Goal: Task Accomplishment & Management: Use online tool/utility

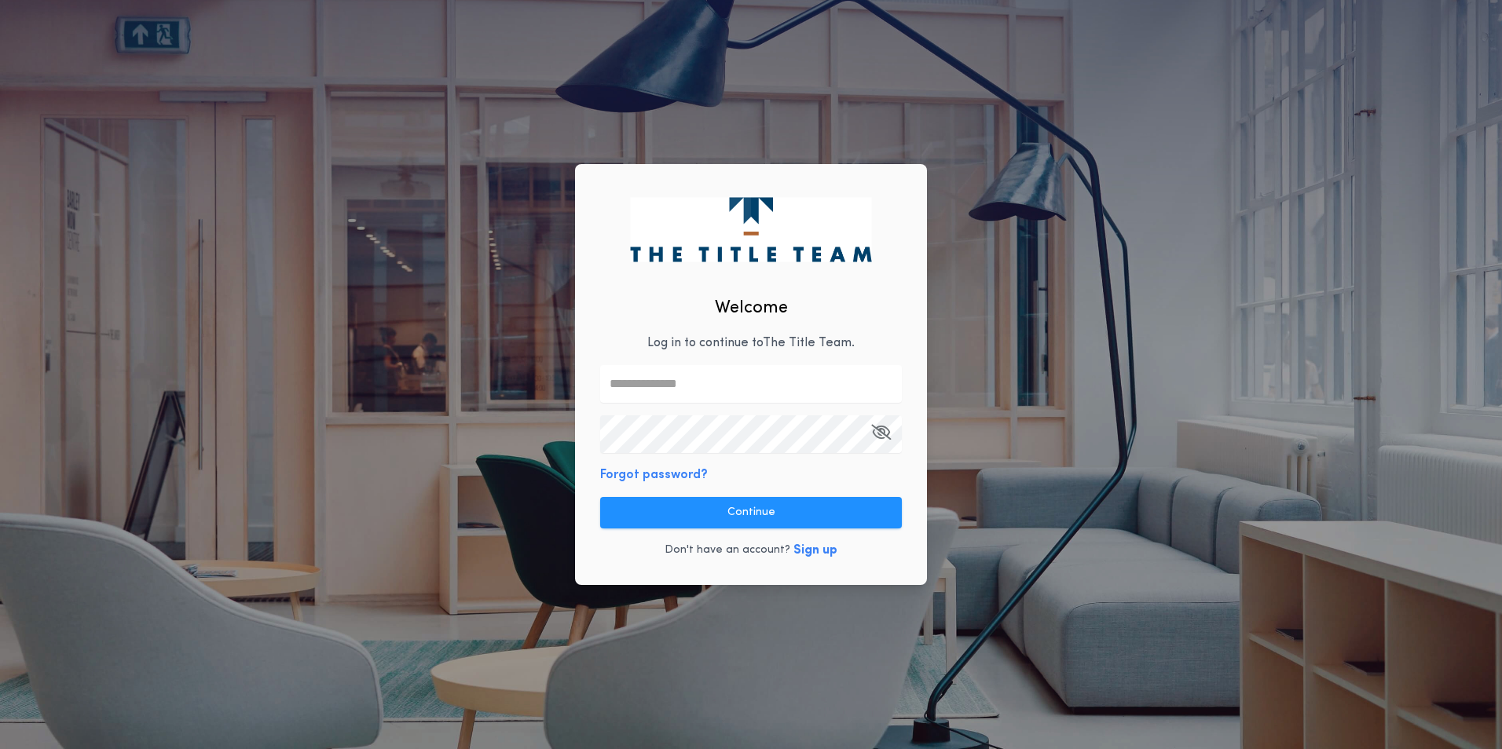
click at [742, 384] on input "text" at bounding box center [751, 384] width 302 height 38
type input "**********"
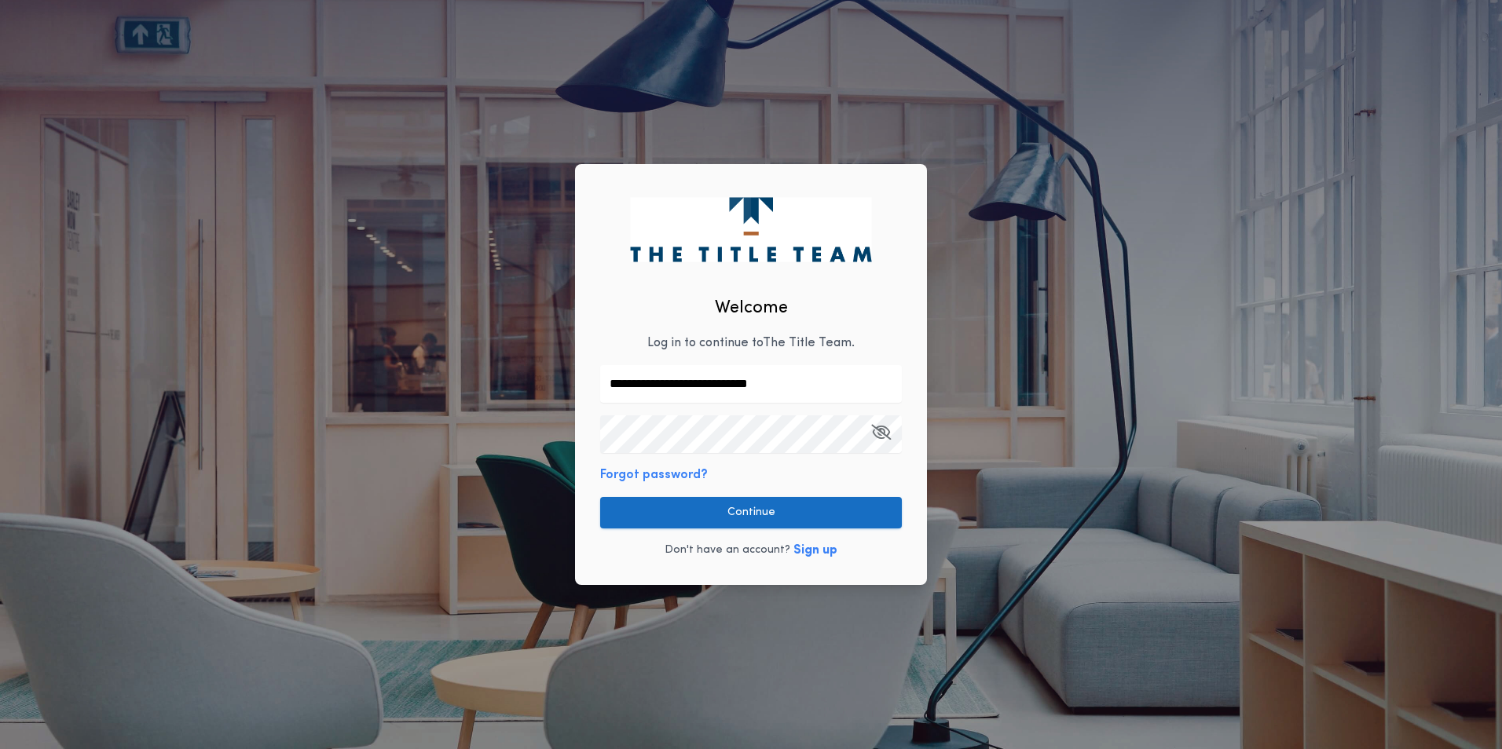
click at [775, 518] on button "Continue" at bounding box center [751, 512] width 302 height 31
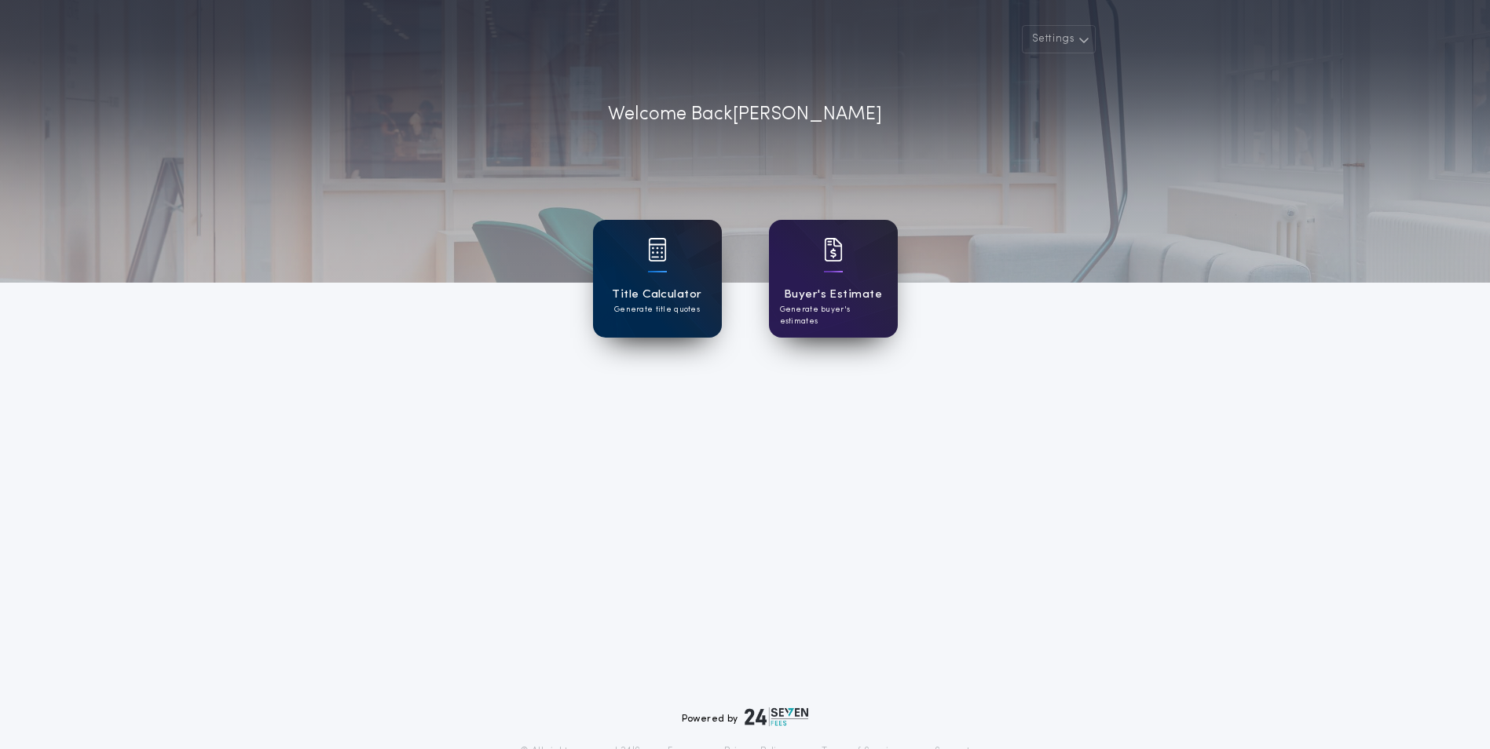
click at [607, 304] on div "Title Calculator Generate title quotes" at bounding box center [657, 279] width 129 height 118
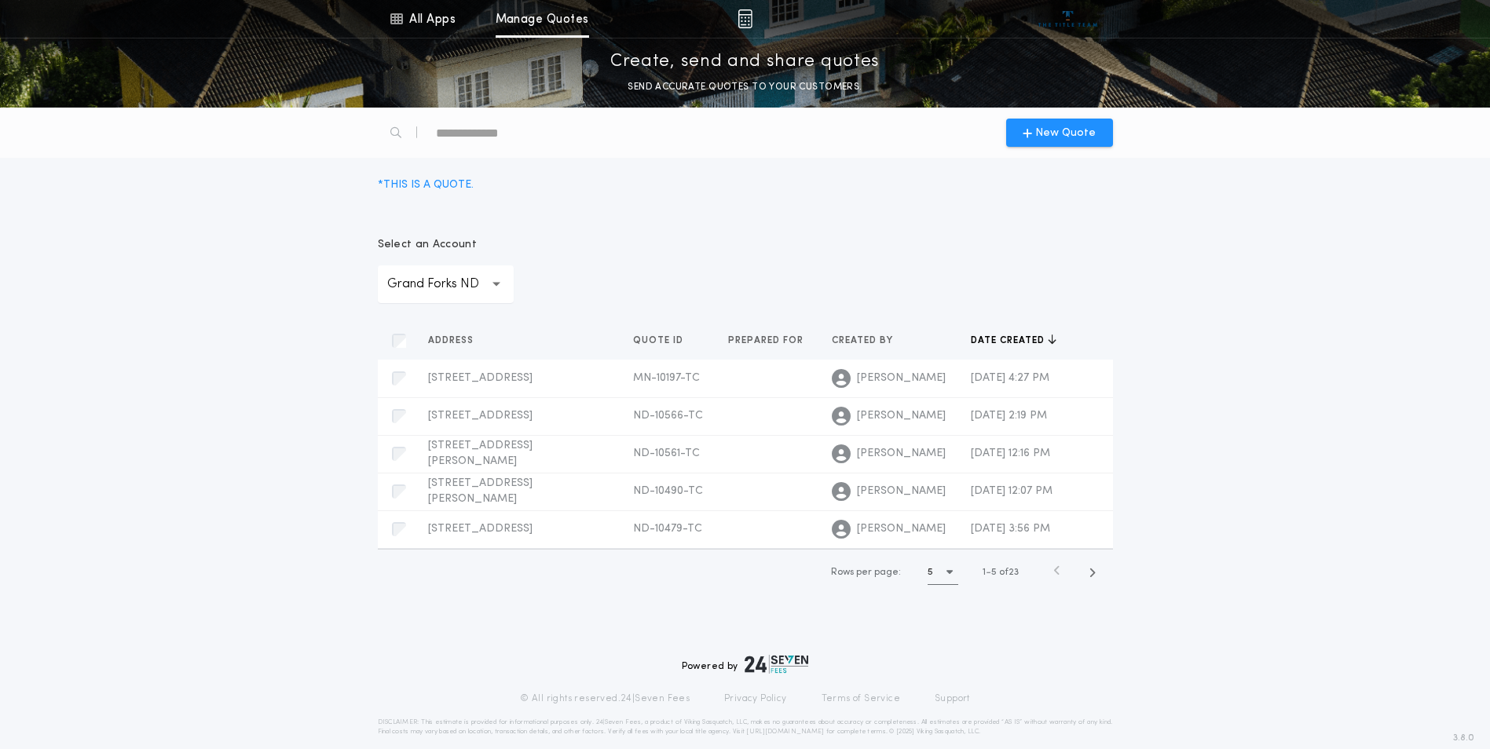
click at [504, 299] on div "**********" at bounding box center [446, 285] width 136 height 38
click at [461, 571] on p "Minot ND" at bounding box center [446, 590] width 136 height 38
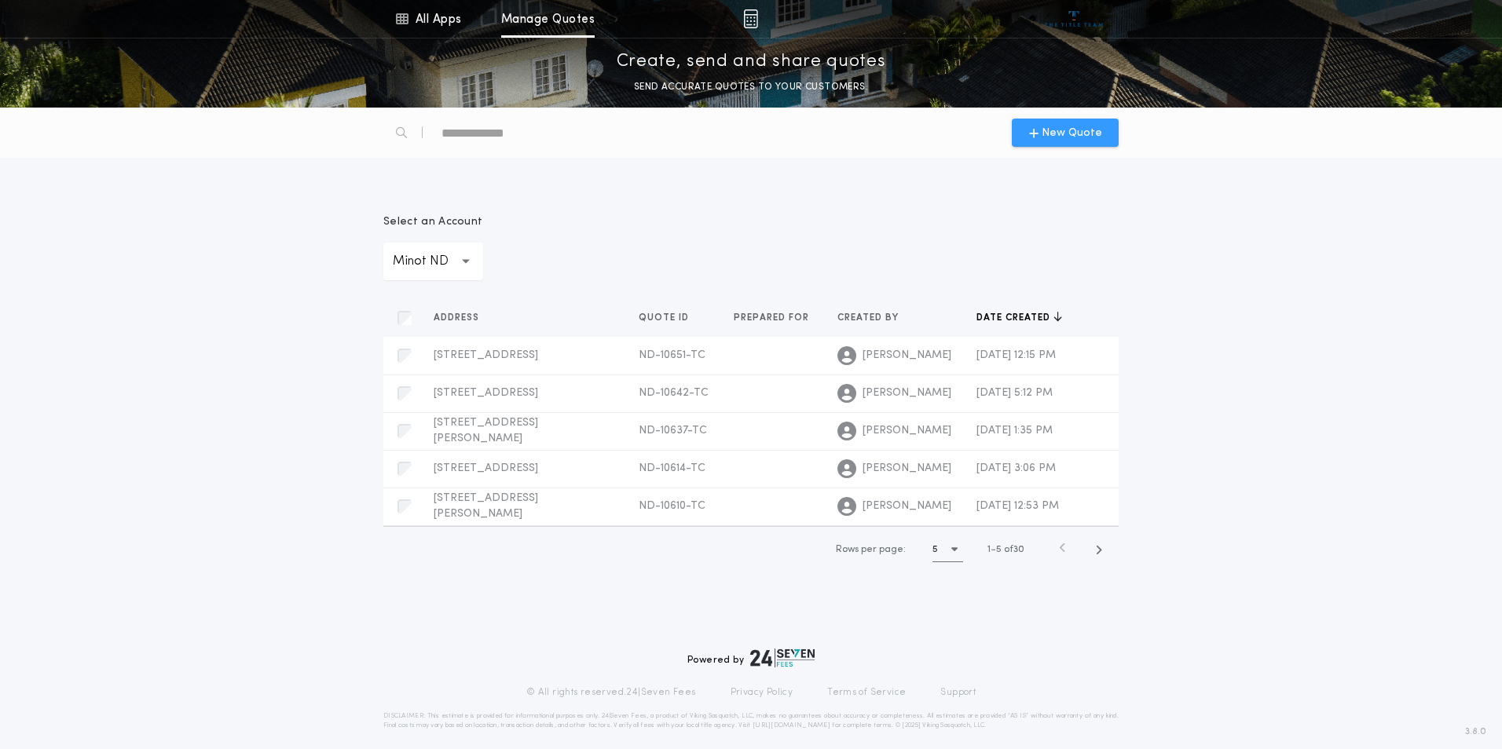
click at [1058, 134] on span "New Quote" at bounding box center [1072, 133] width 60 height 16
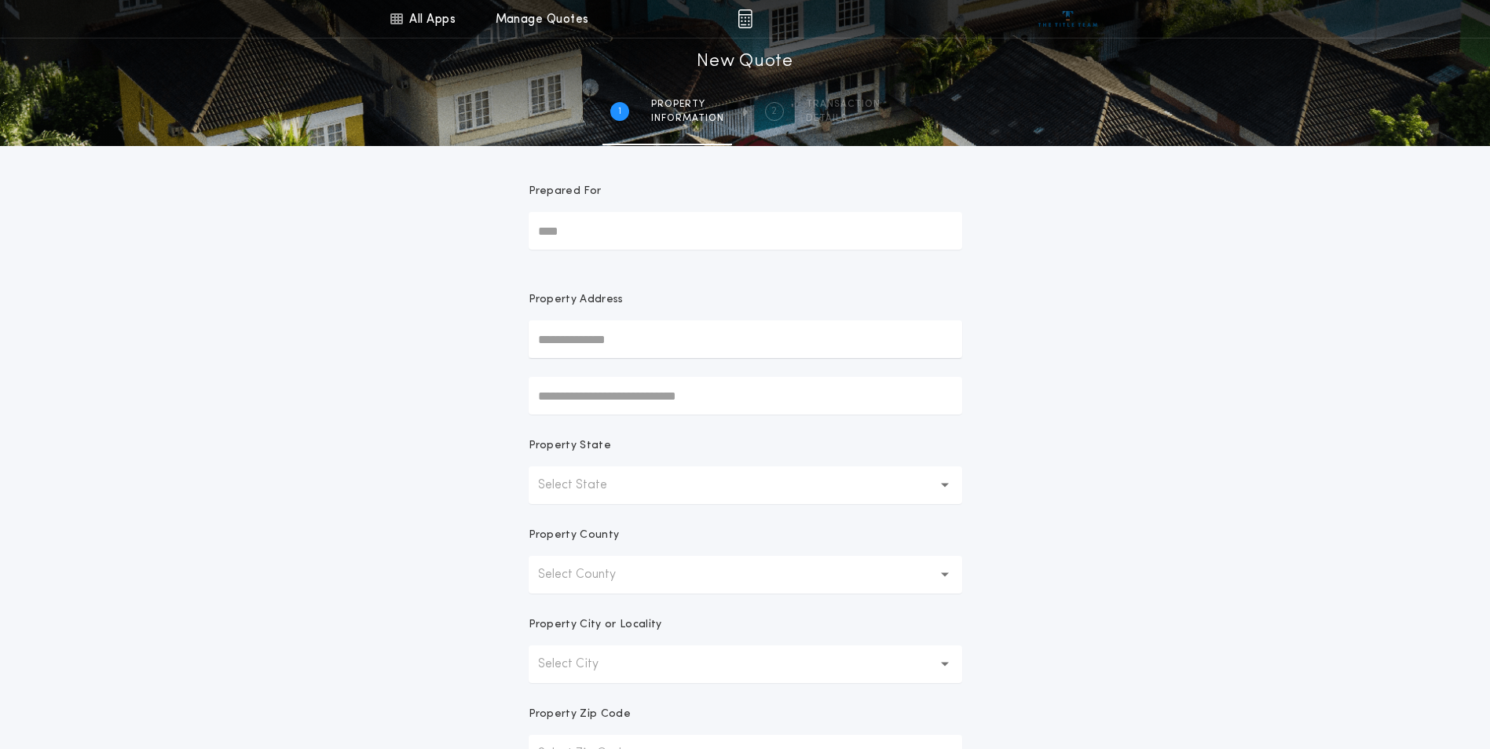
click at [581, 345] on input "text" at bounding box center [746, 340] width 434 height 38
type input "**********"
click at [676, 372] on button "[STREET_ADDRESS]" at bounding box center [746, 371] width 434 height 24
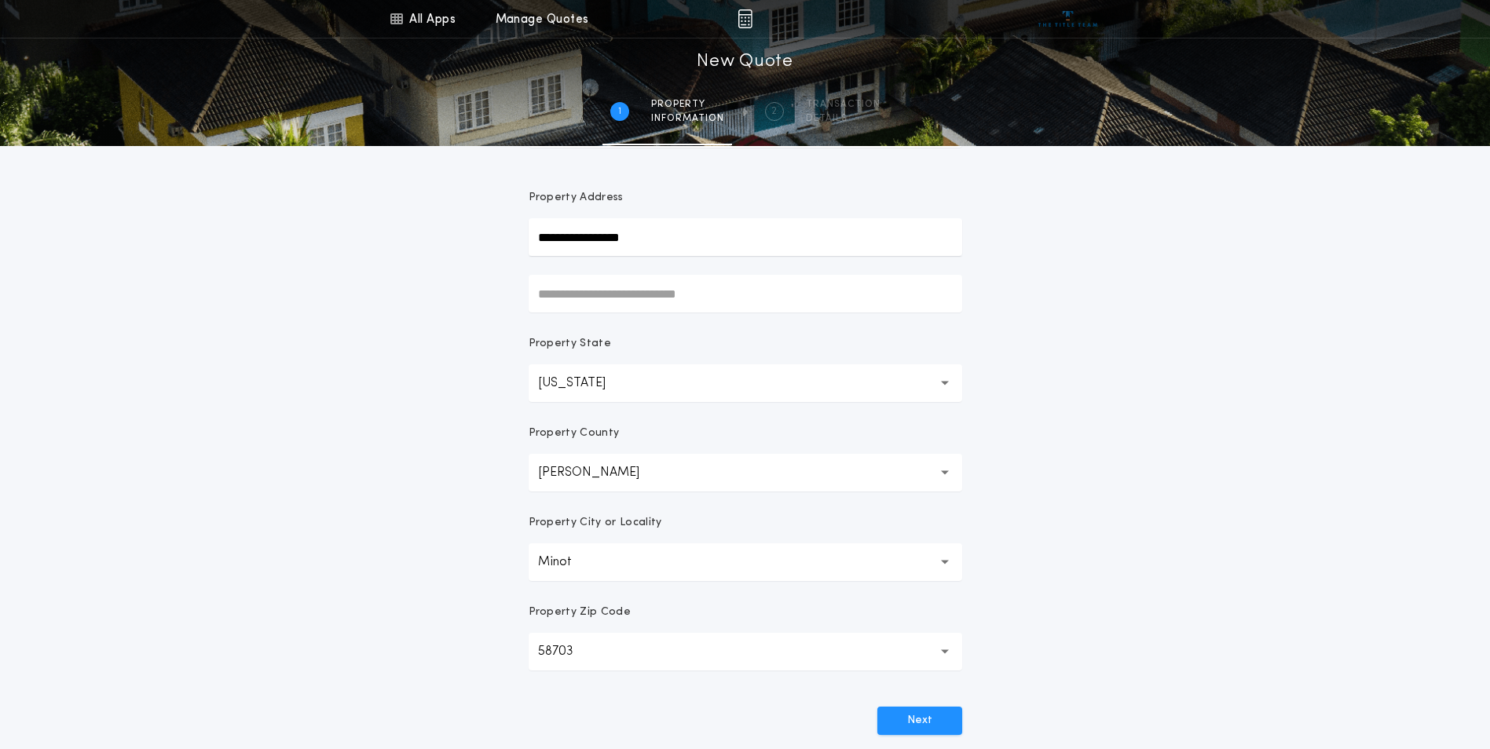
scroll to position [183, 0]
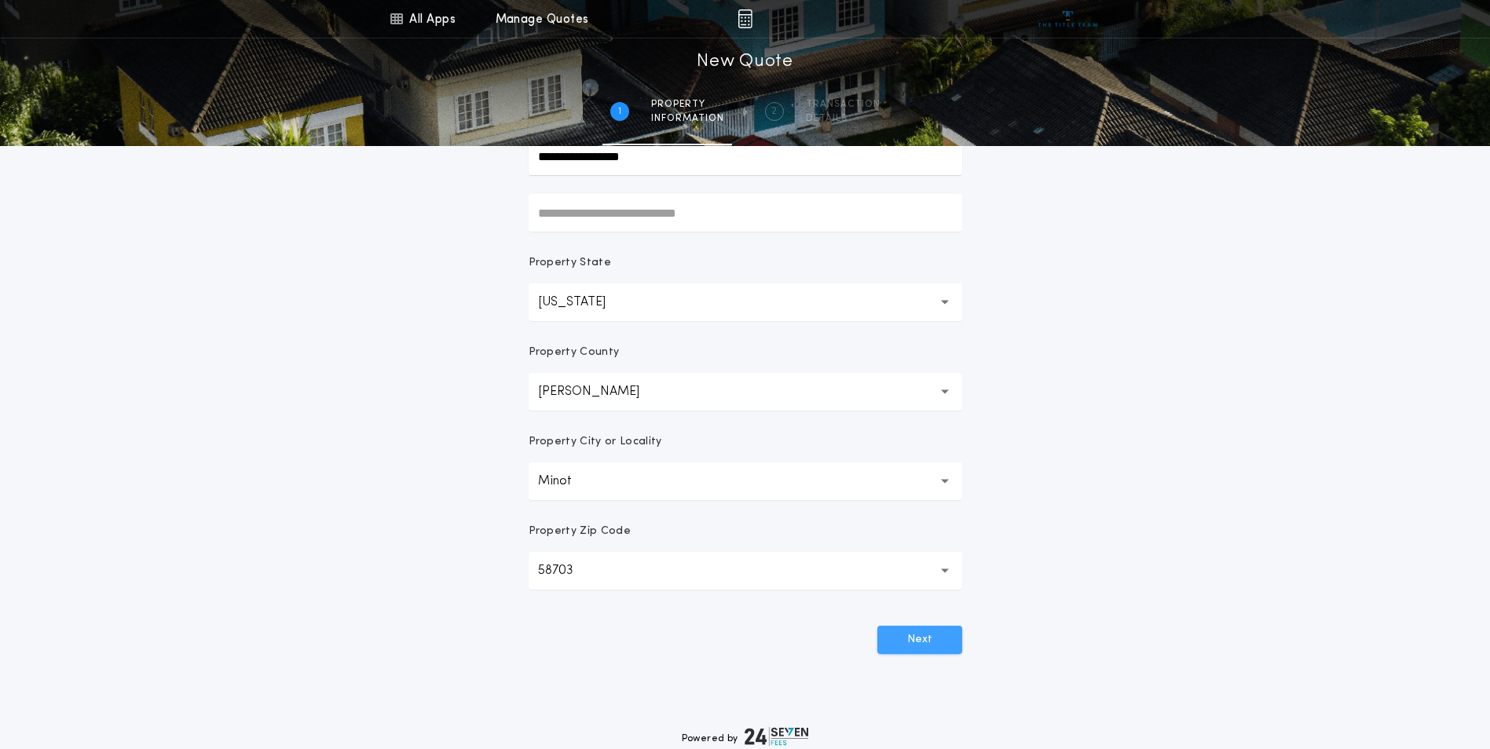
click at [938, 638] on button "Next" at bounding box center [920, 640] width 85 height 28
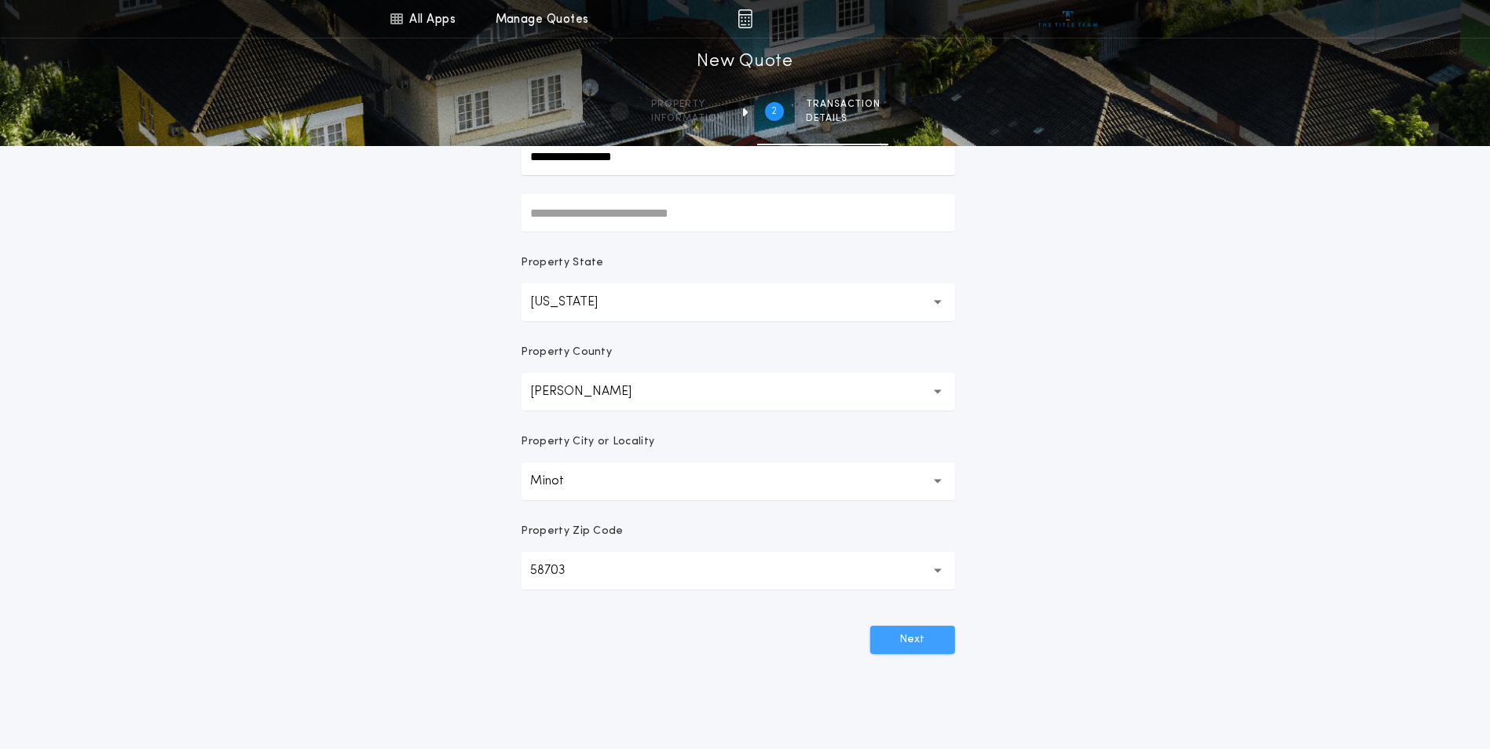
scroll to position [0, 0]
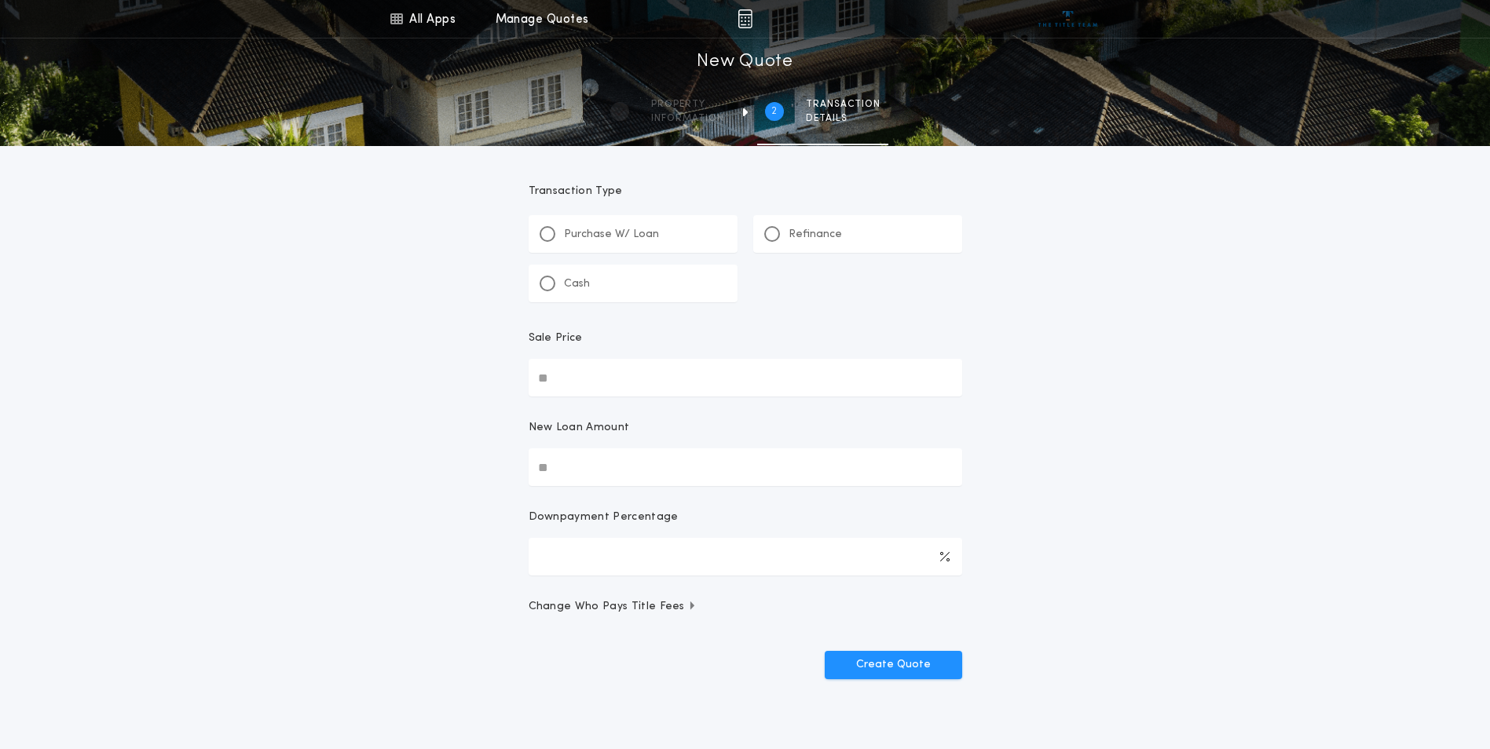
click at [779, 240] on div "Refinance" at bounding box center [803, 234] width 78 height 16
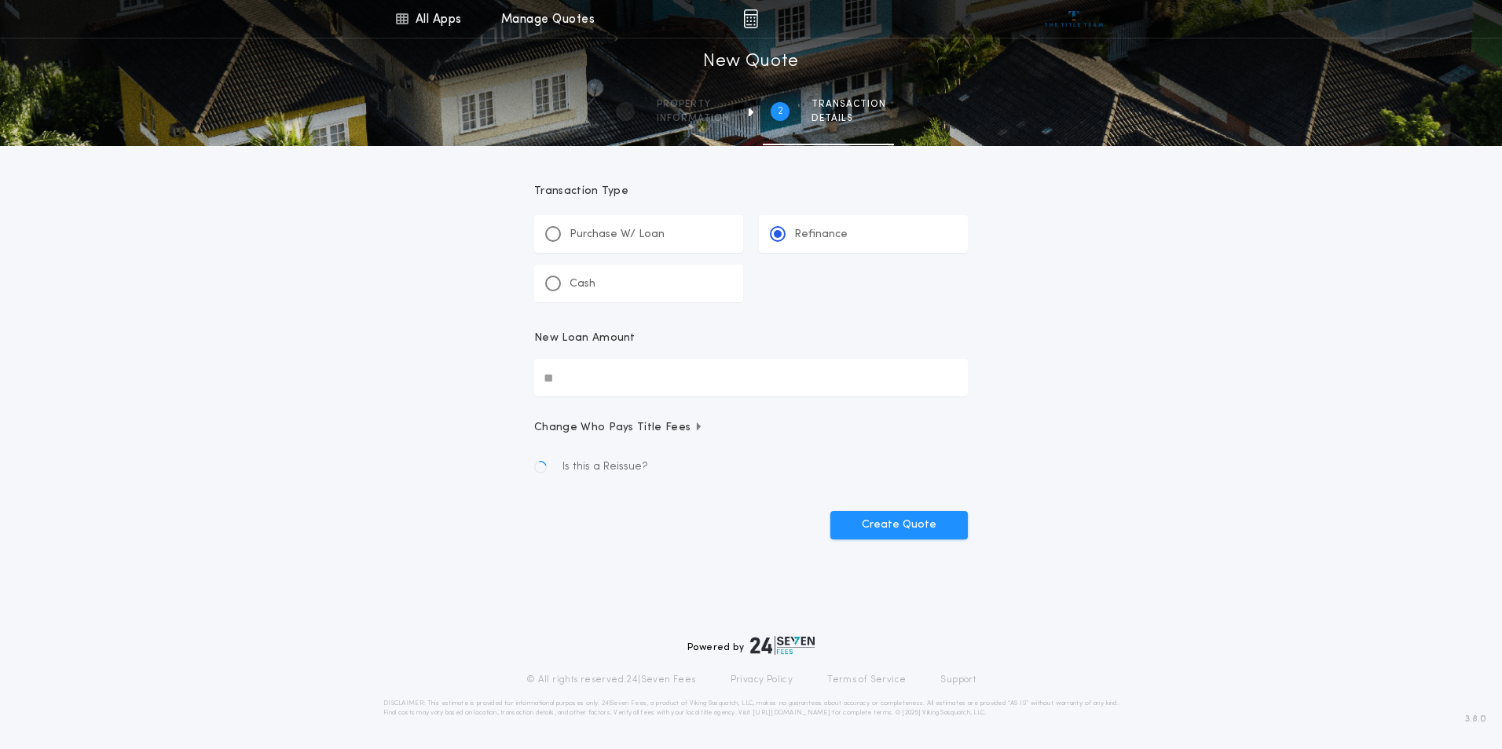
click at [632, 383] on input "New Loan Amount" at bounding box center [751, 378] width 434 height 38
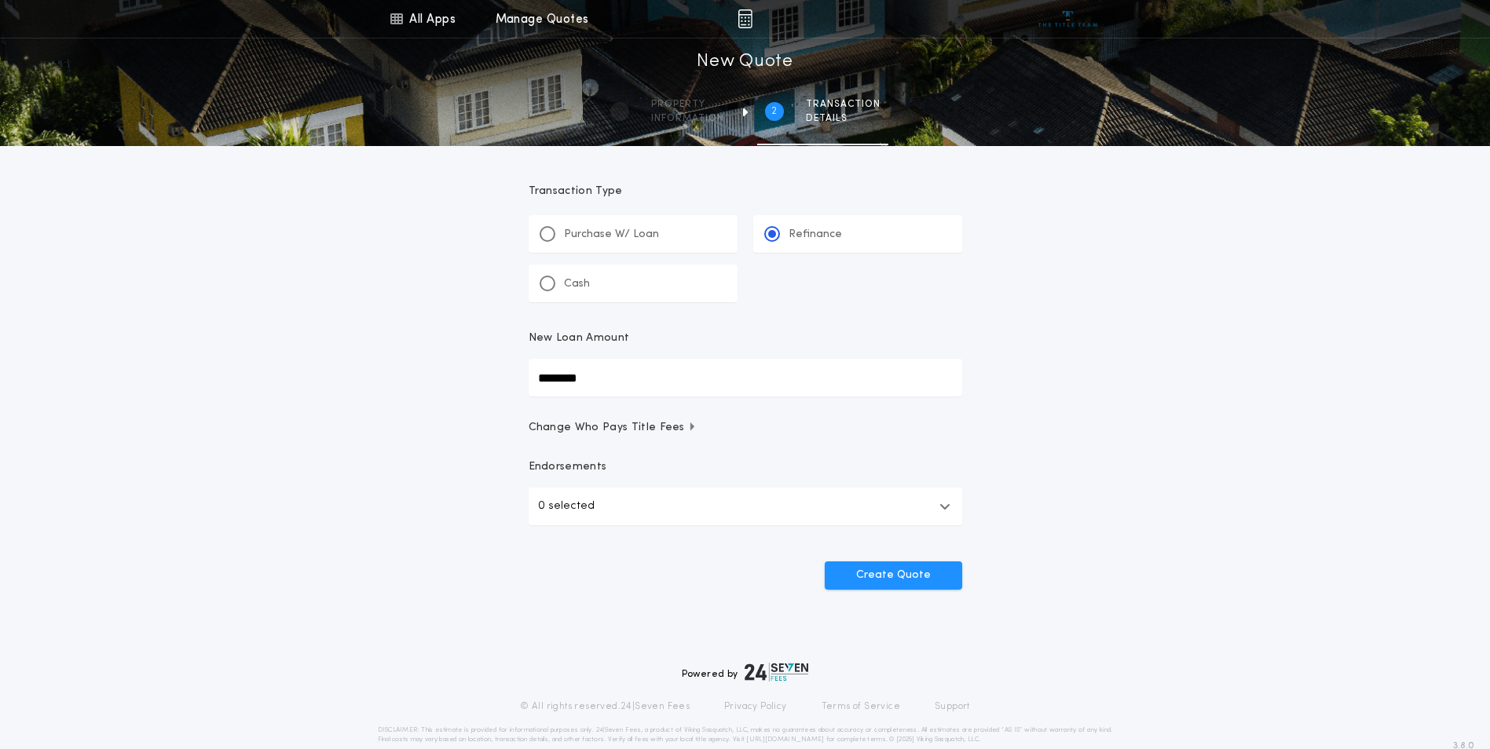
type input "********"
click at [699, 505] on button "0 selected" at bounding box center [746, 507] width 434 height 38
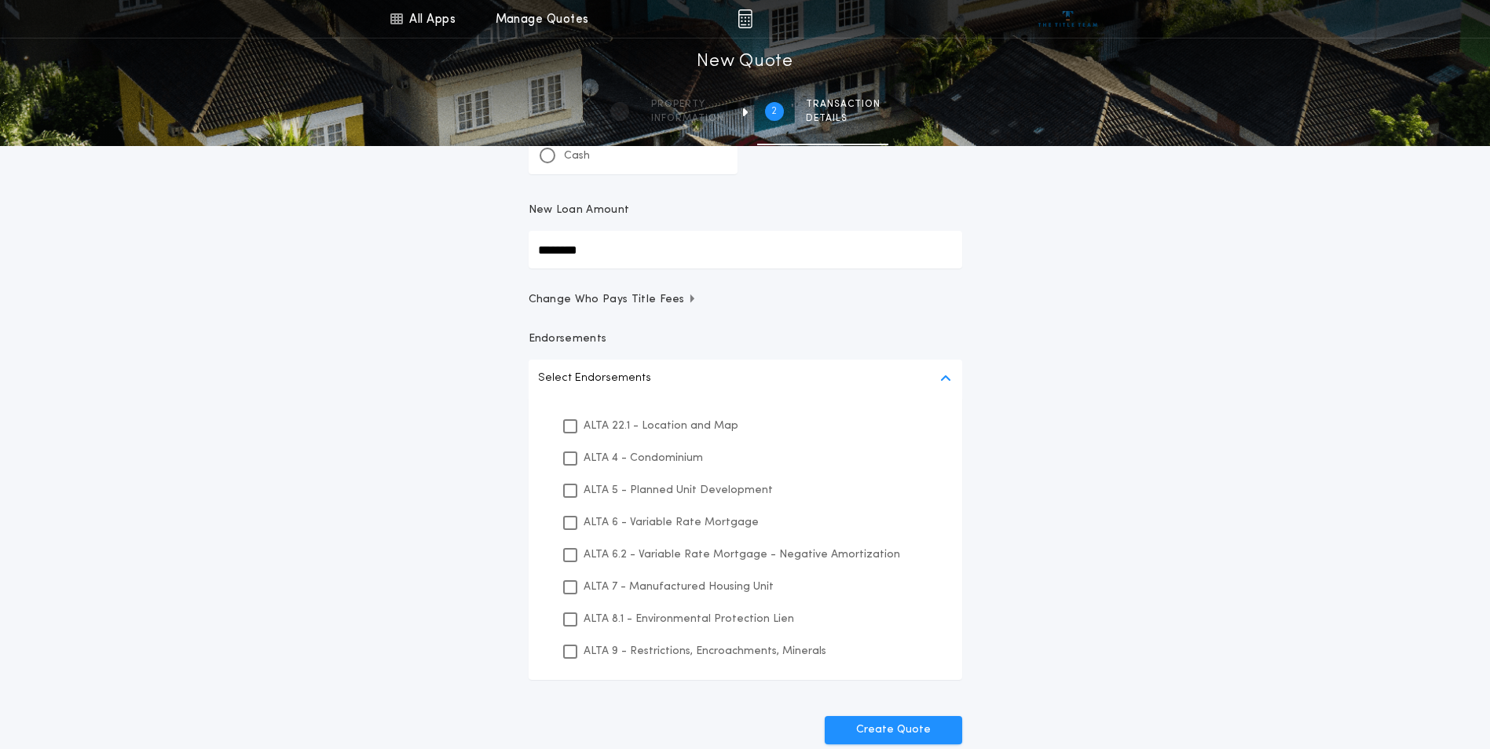
scroll to position [131, 0]
click at [617, 419] on p "ALTA 22.1 - Location and Map" at bounding box center [661, 423] width 155 height 16
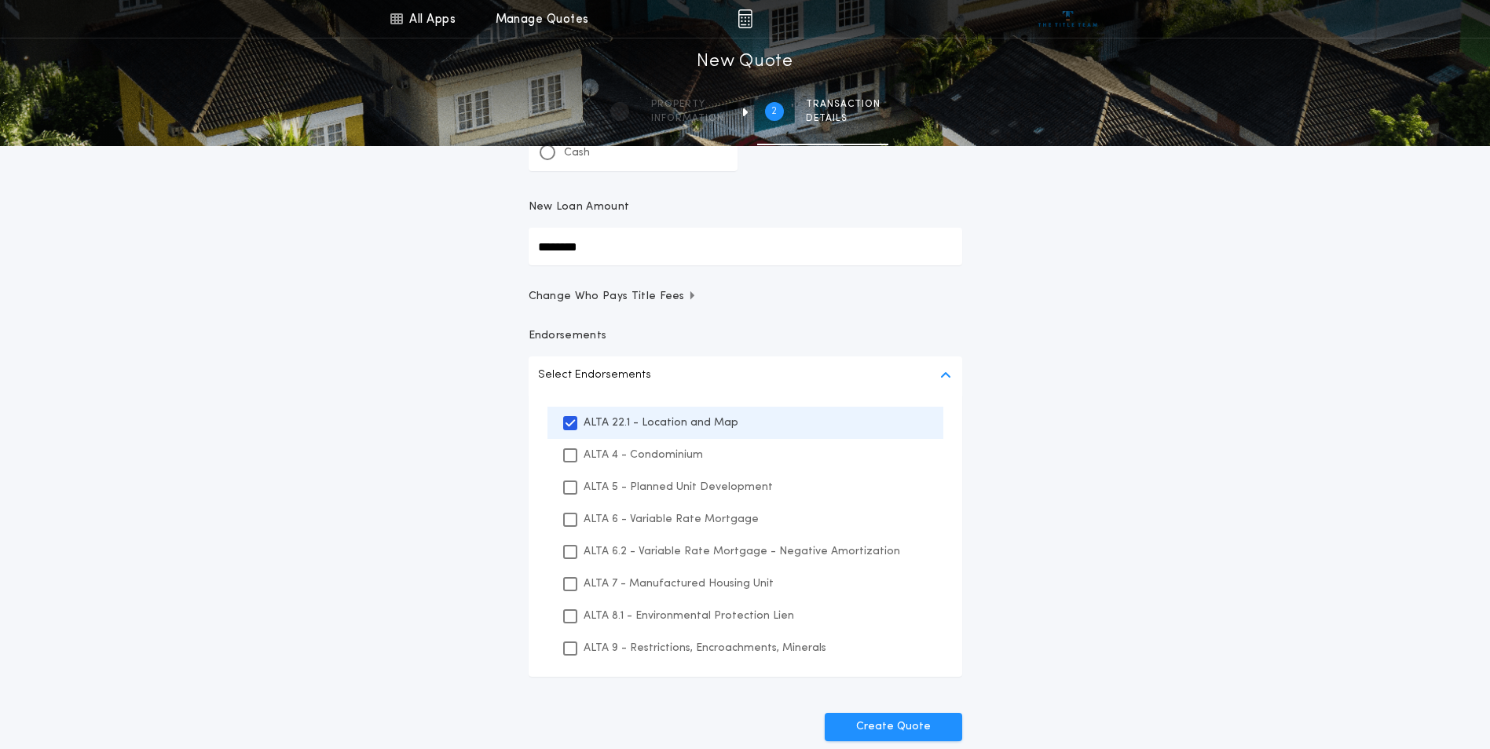
click at [608, 613] on p "ALTA 8.1 - Environmental Protection Lien" at bounding box center [689, 616] width 211 height 16
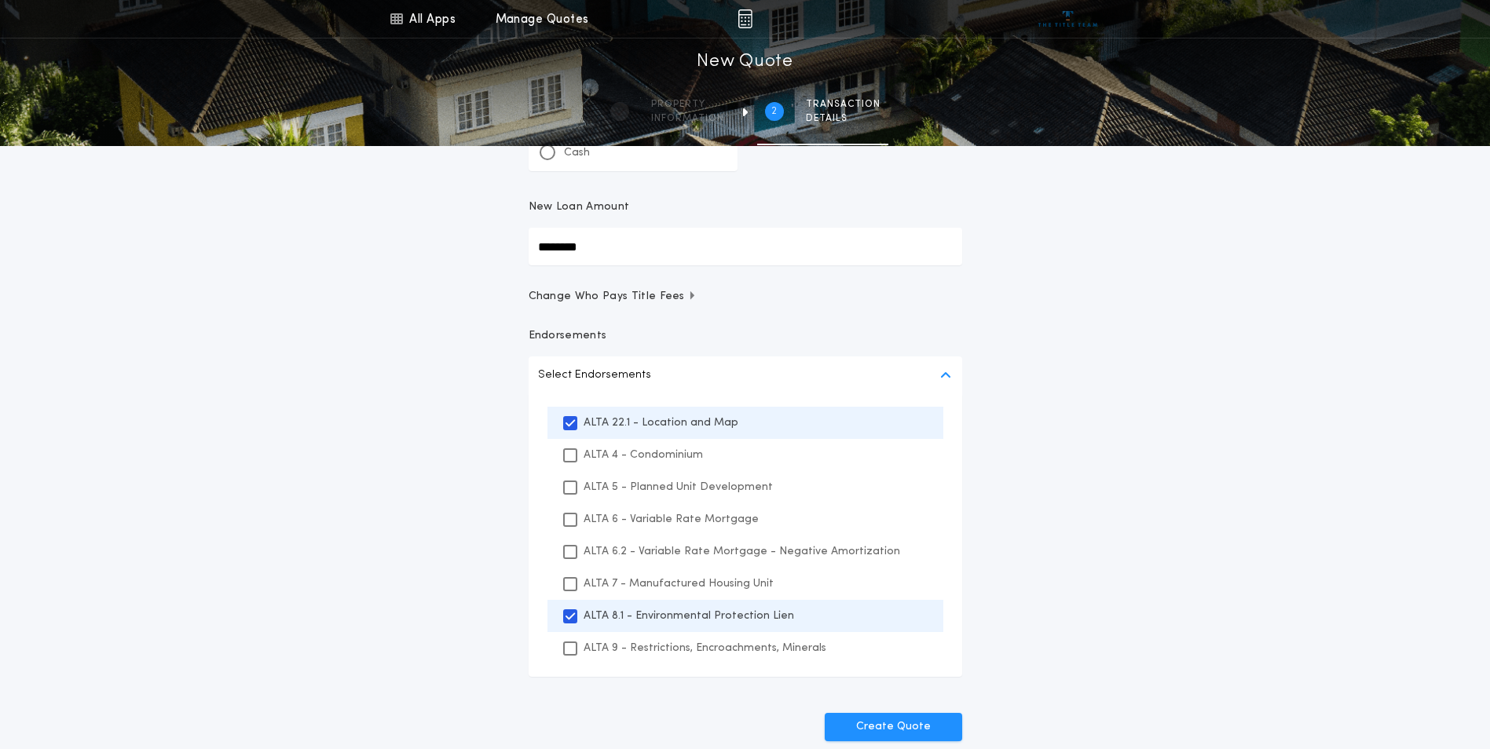
click at [607, 647] on p "ALTA 9 - Restrictions, Encroachments, Minerals" at bounding box center [705, 648] width 243 height 16
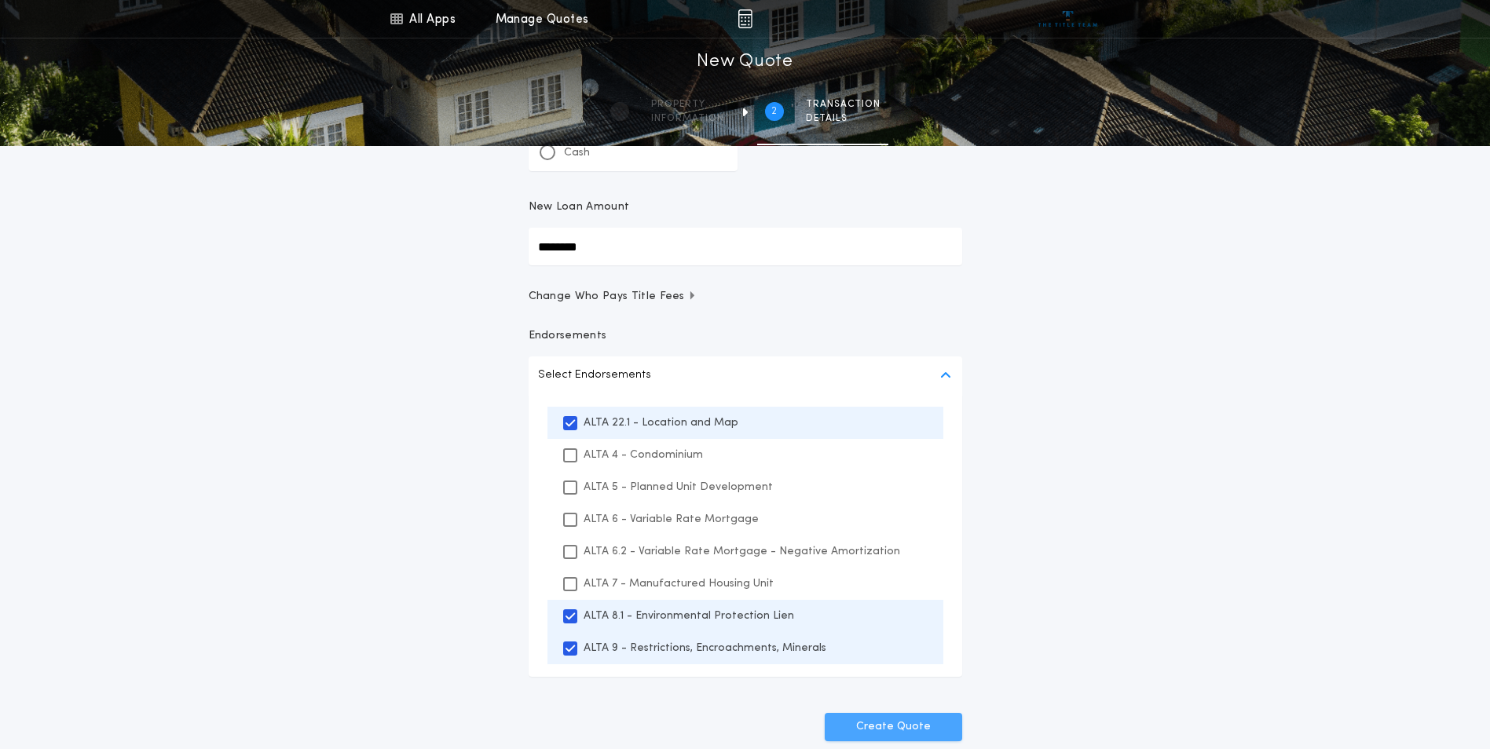
click at [914, 728] on button "Create Quote" at bounding box center [893, 727] width 137 height 28
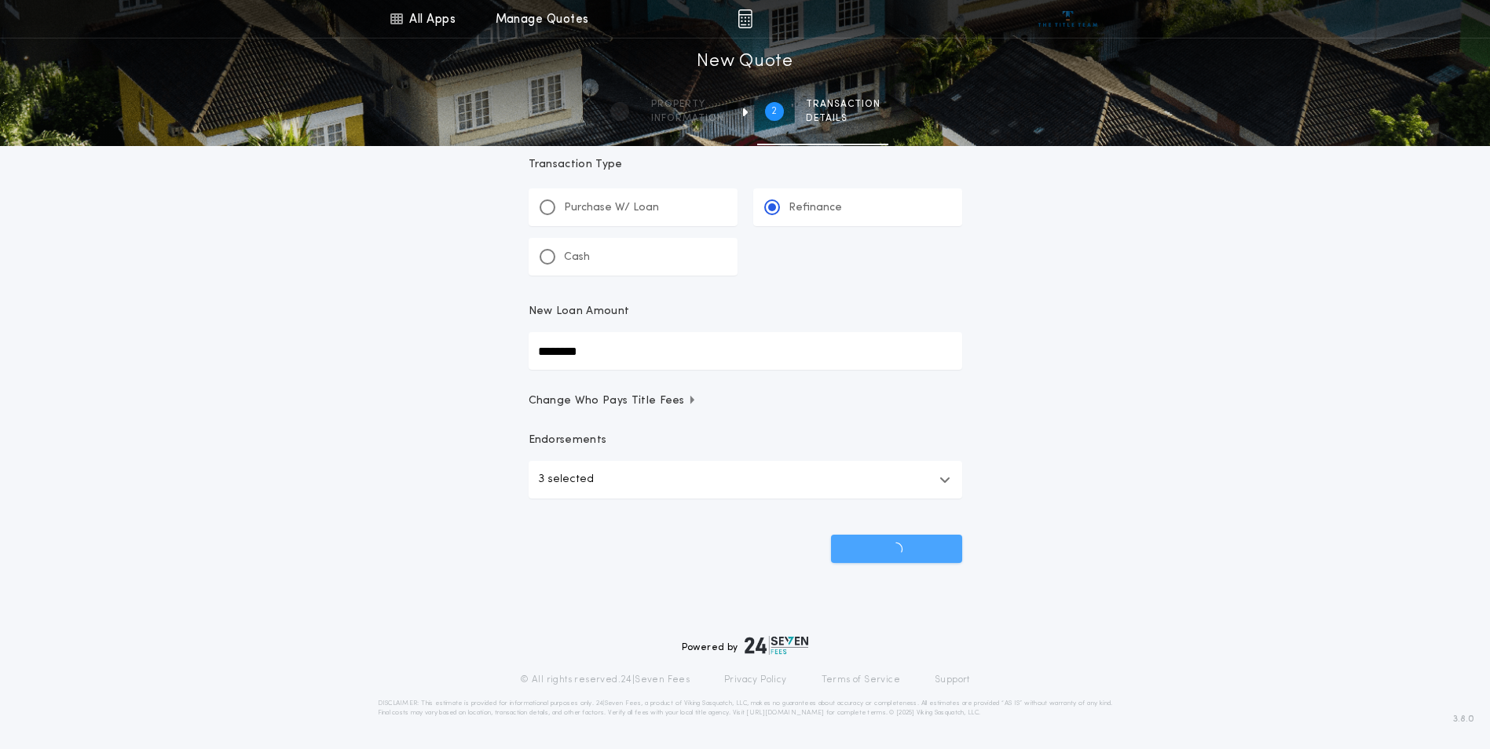
scroll to position [27, 0]
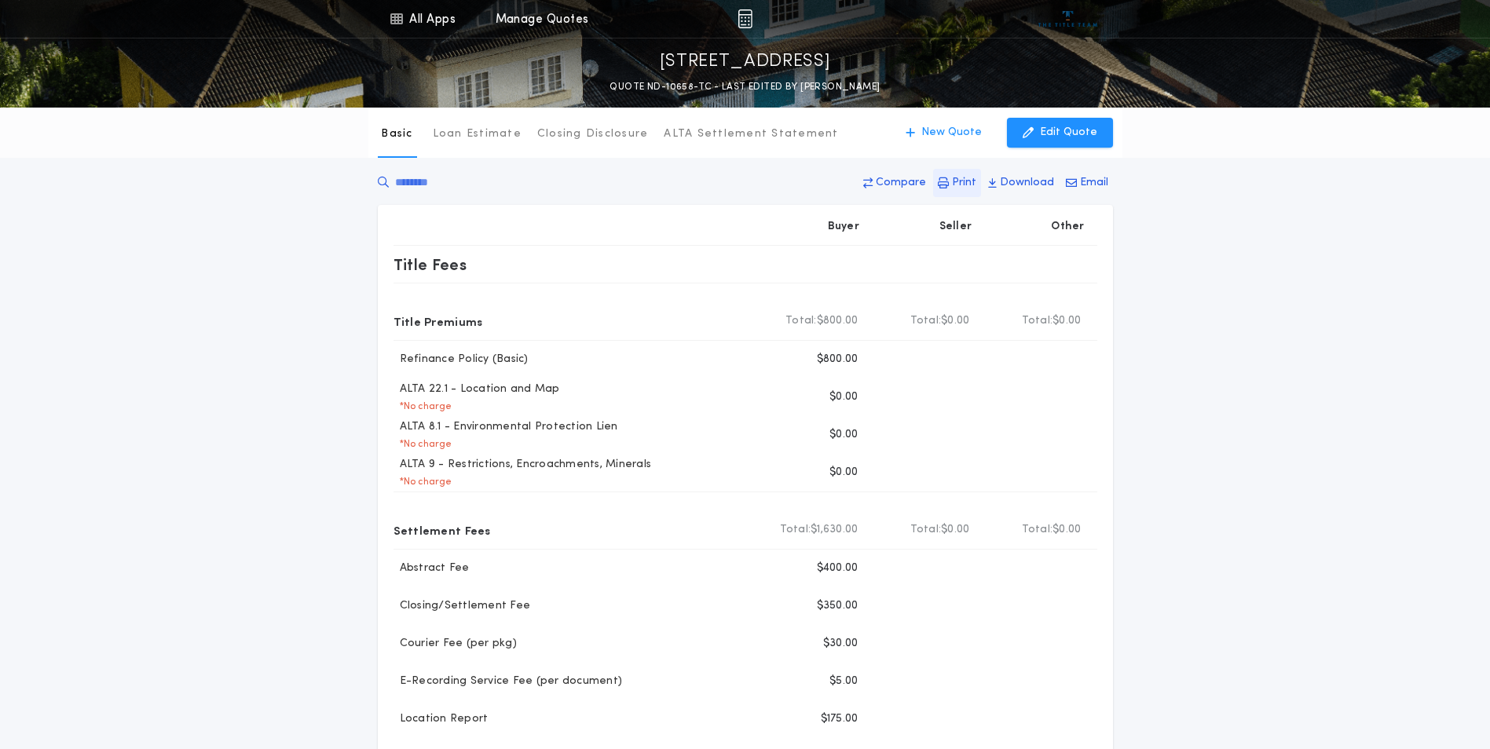
click at [954, 178] on button "Print" at bounding box center [957, 183] width 48 height 28
